Goal: Task Accomplishment & Management: Use online tool/utility

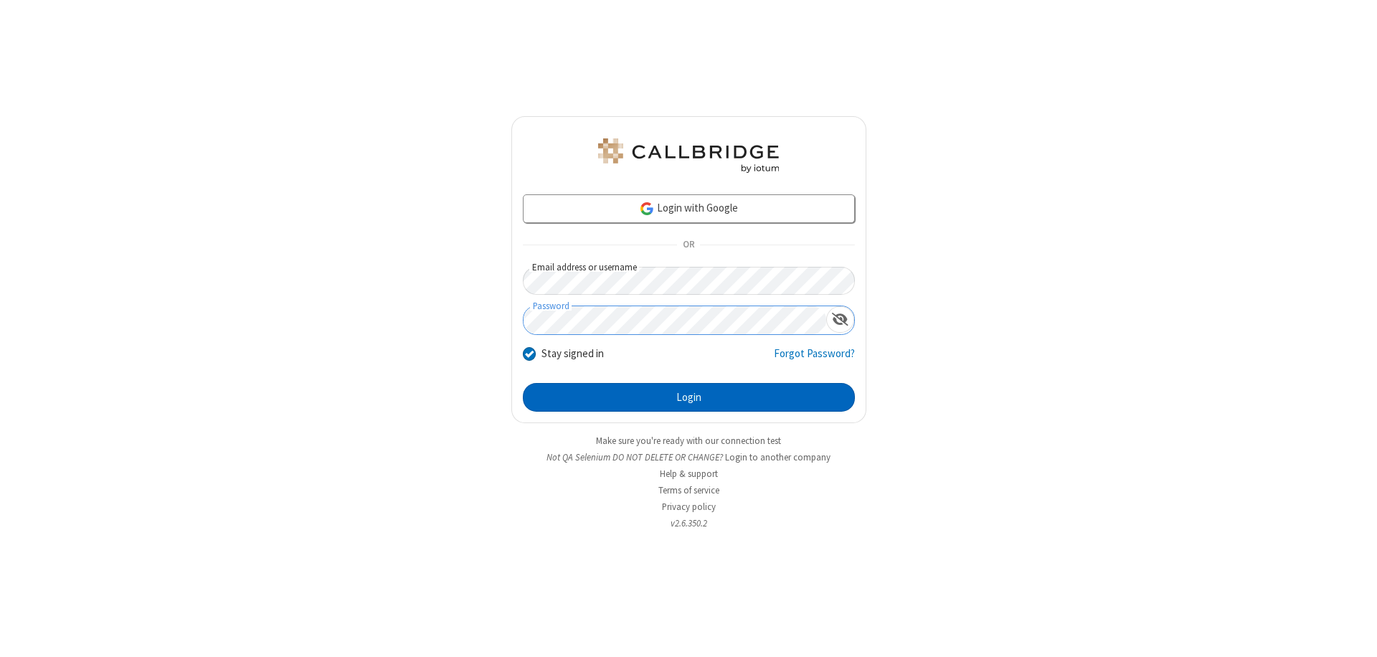
click at [688, 397] on button "Login" at bounding box center [689, 397] width 332 height 29
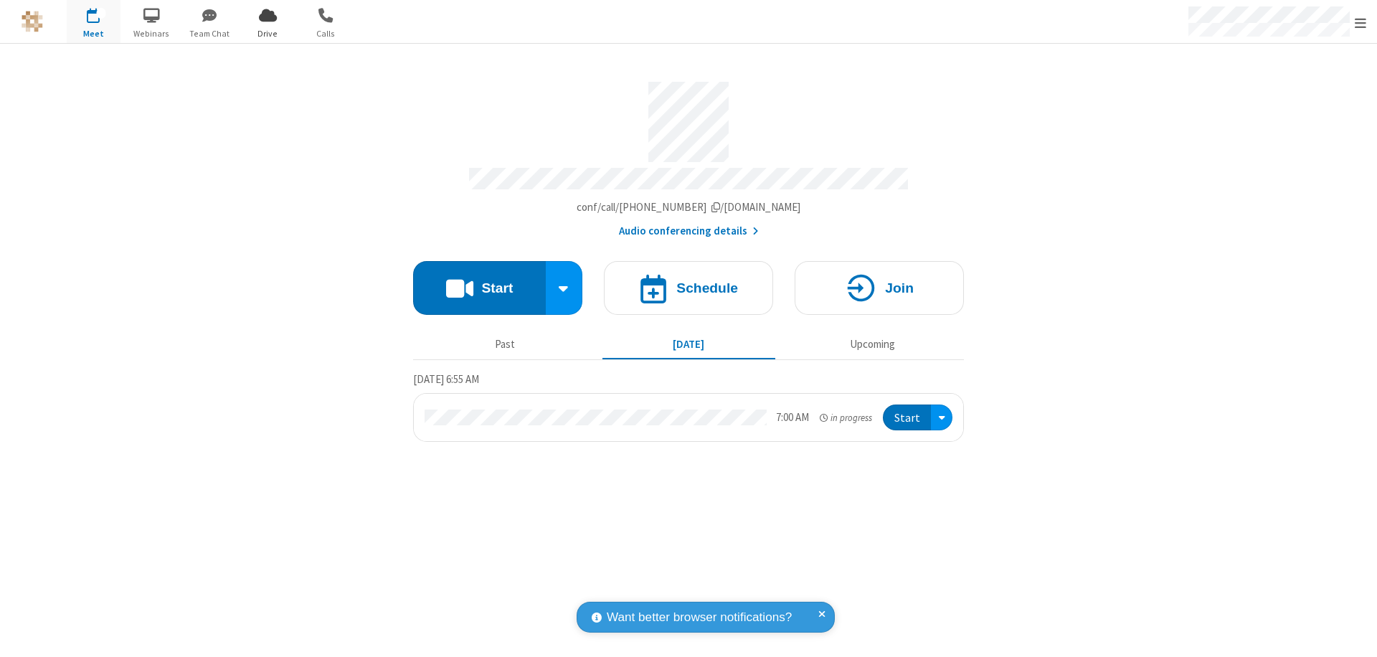
click at [1360, 22] on span "Open menu" at bounding box center [1359, 23] width 11 height 14
click at [267, 33] on span "Drive" at bounding box center [268, 33] width 54 height 13
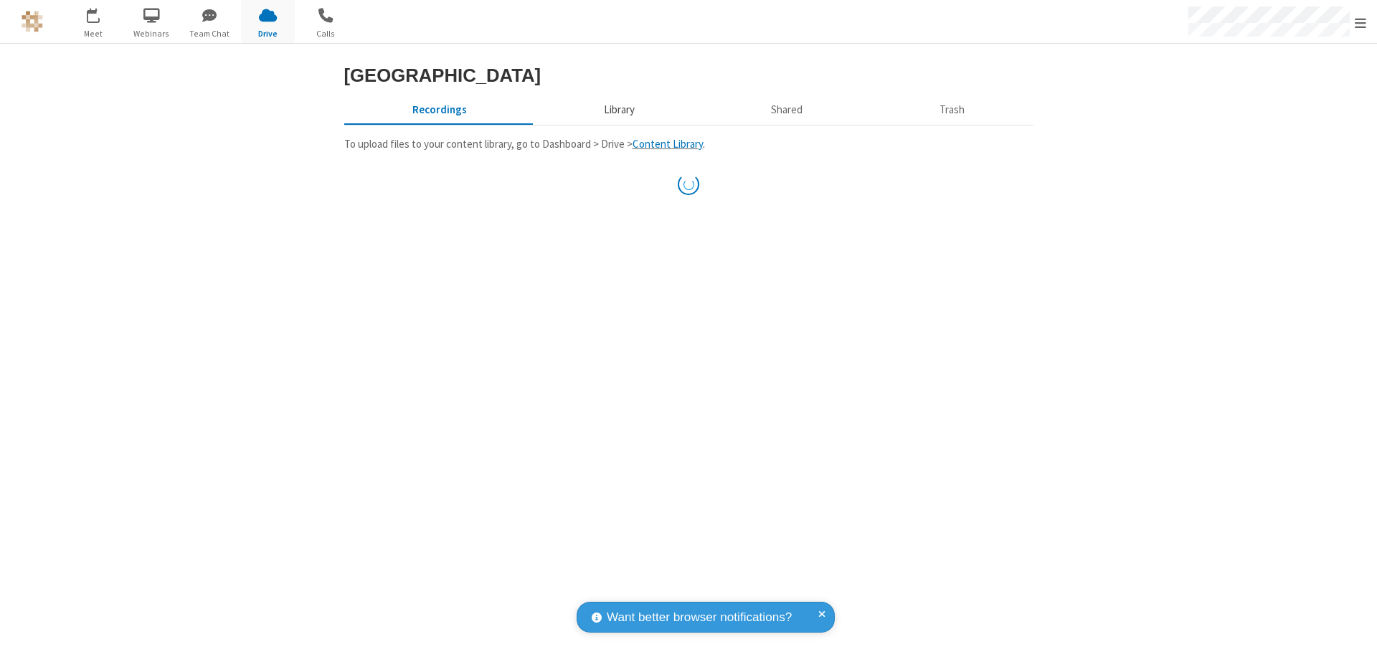
click at [617, 123] on button "Library" at bounding box center [619, 109] width 168 height 27
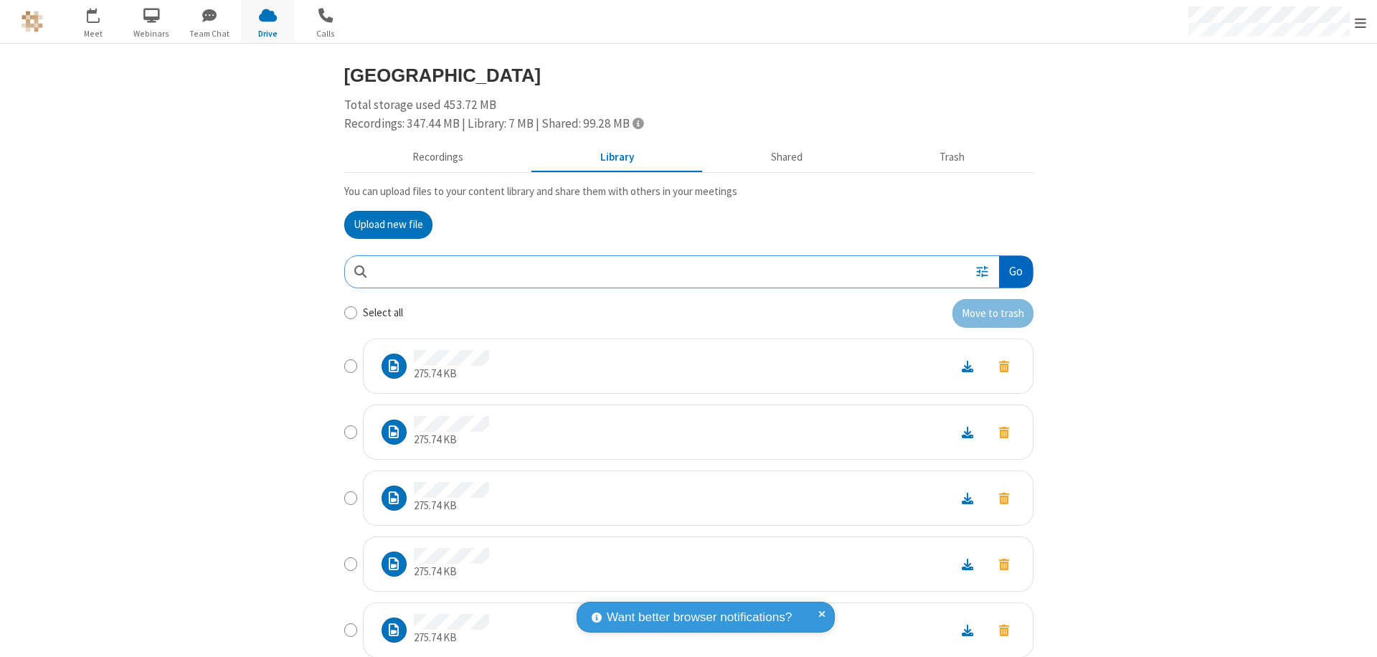
click at [1010, 271] on button "Go" at bounding box center [1015, 272] width 33 height 32
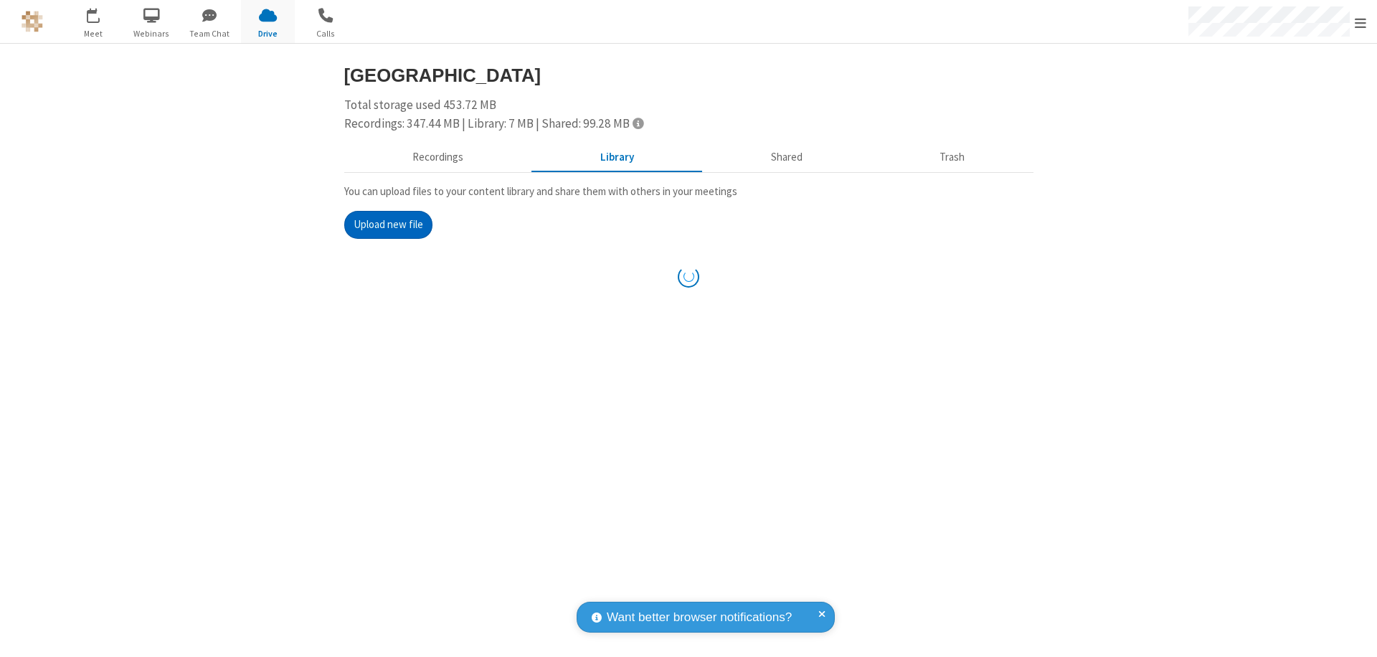
click at [382, 224] on button "Upload new file" at bounding box center [388, 225] width 88 height 29
